Goal: Feedback & Contribution: Leave review/rating

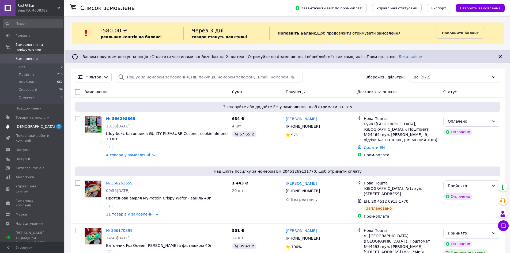
click at [40, 122] on link "Сповіщення 2 0" at bounding box center [33, 126] width 66 height 9
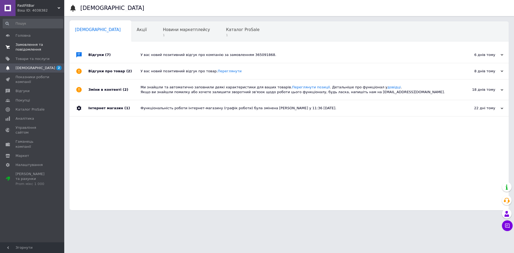
click at [45, 51] on span "Замовлення та повідомлення" at bounding box center [33, 47] width 34 height 10
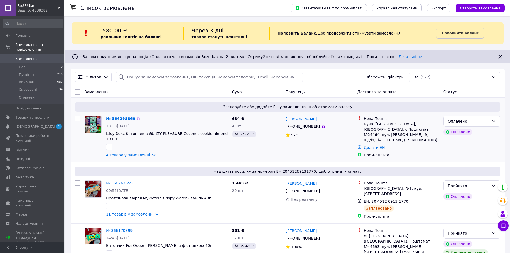
click at [125, 119] on link "№ 366298869" at bounding box center [120, 119] width 29 height 4
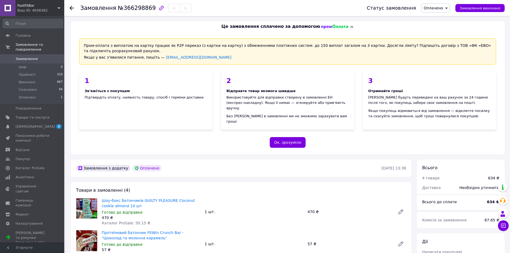
click at [74, 8] on div at bounding box center [75, 8] width 11 height 16
click at [70, 10] on icon at bounding box center [72, 8] width 4 height 4
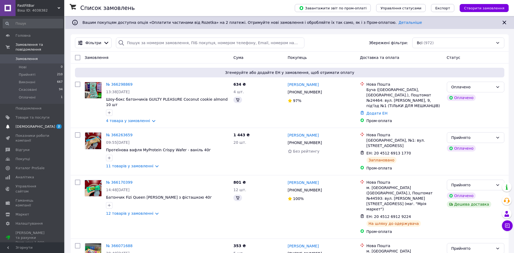
click at [42, 124] on span "[DEMOGRAPHIC_DATA]" at bounding box center [33, 126] width 34 height 5
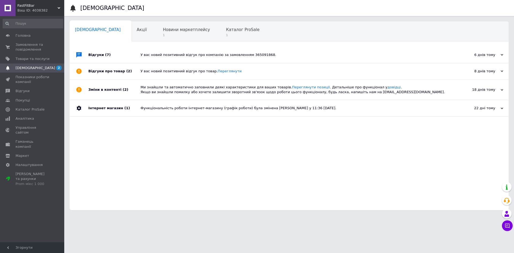
click at [141, 69] on div "У вас новий позитивний відгук про товар. [GEOGRAPHIC_DATA]" at bounding box center [295, 71] width 309 height 5
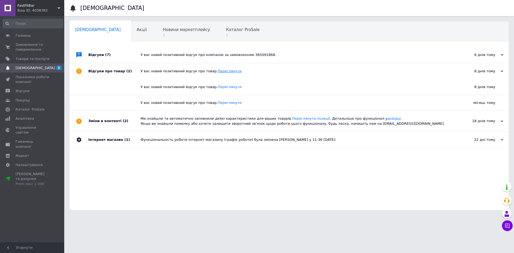
click at [222, 72] on link "Переглянути" at bounding box center [230, 71] width 24 height 4
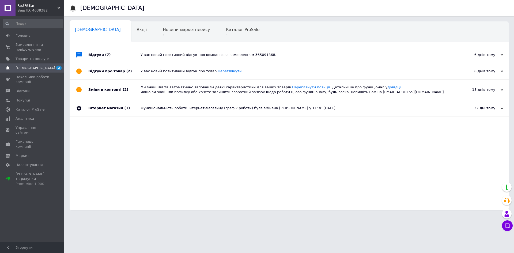
click at [183, 68] on div "У вас новий позитивний відгук про товар. Переглянути" at bounding box center [295, 71] width 309 height 16
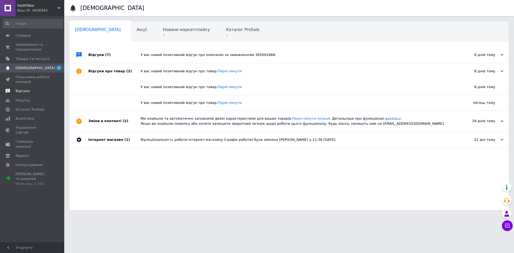
click at [30, 88] on link "Відгуки" at bounding box center [33, 91] width 66 height 9
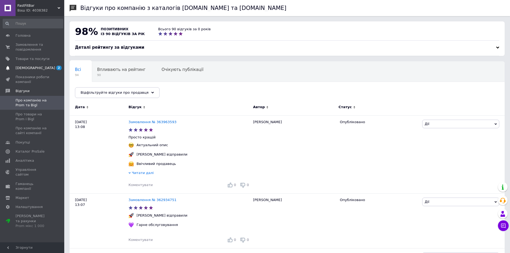
click at [53, 70] on span "2" at bounding box center [57, 68] width 15 height 5
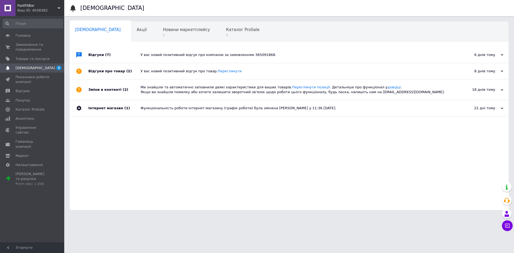
click at [135, 47] on div "Відгуки (7)" at bounding box center [114, 55] width 52 height 16
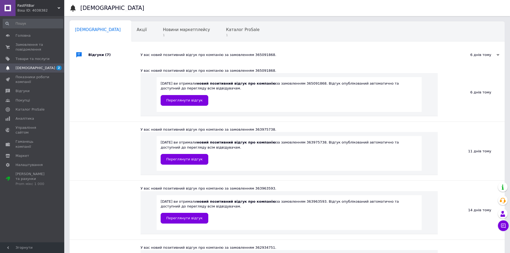
click at [101, 52] on div "Відгуки (7)" at bounding box center [114, 55] width 52 height 16
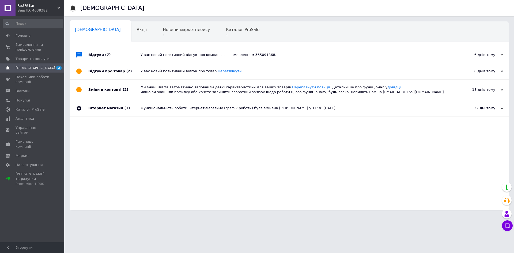
click at [153, 108] on div "Функціональність роботи інтернет-магазину (графік роботи) була змінена Владисла…" at bounding box center [295, 108] width 309 height 5
